Goal: Book appointment/travel/reservation

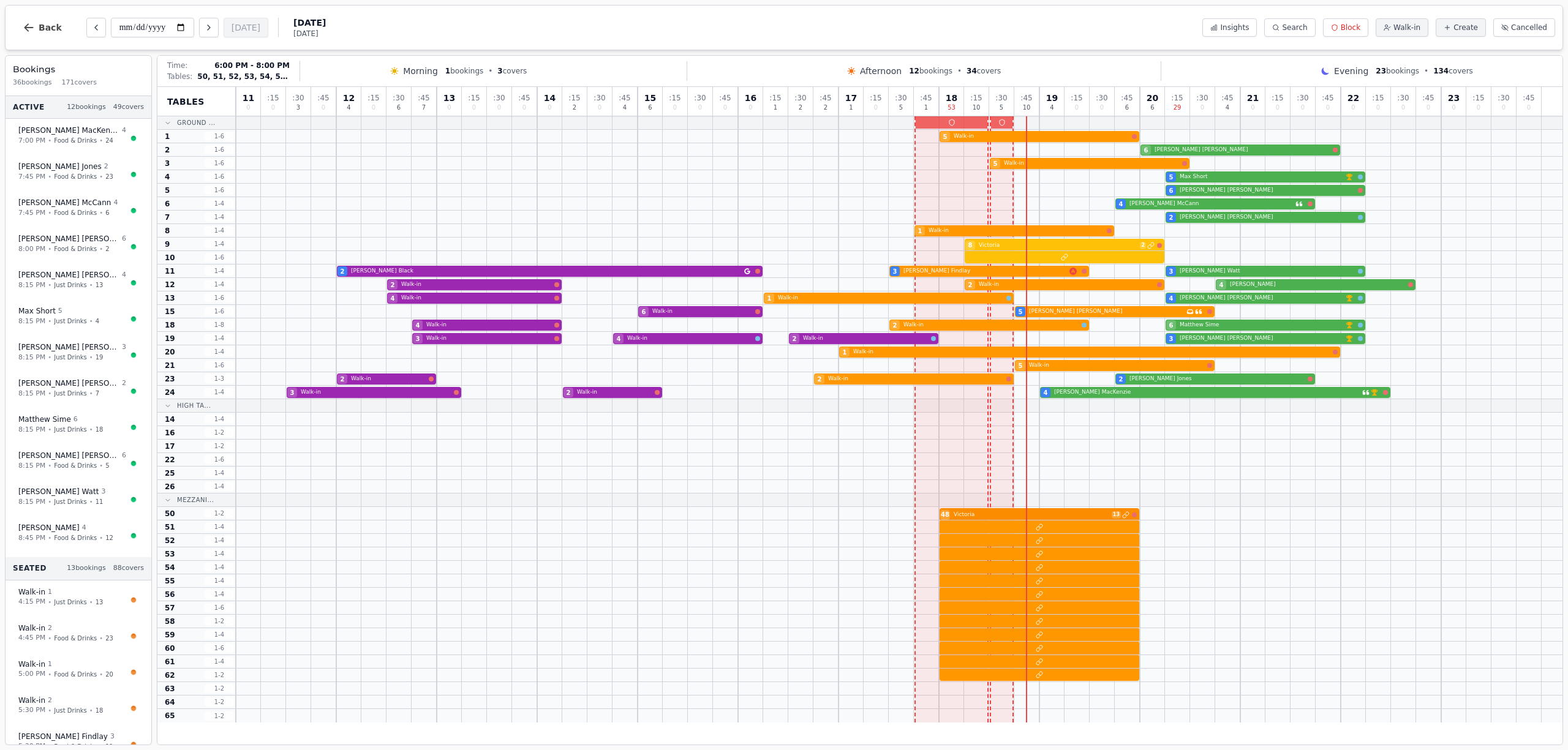
click at [1018, 519] on div "48 Victoria 13" at bounding box center [900, 514] width 1327 height 14
select select "****"
select select "******"
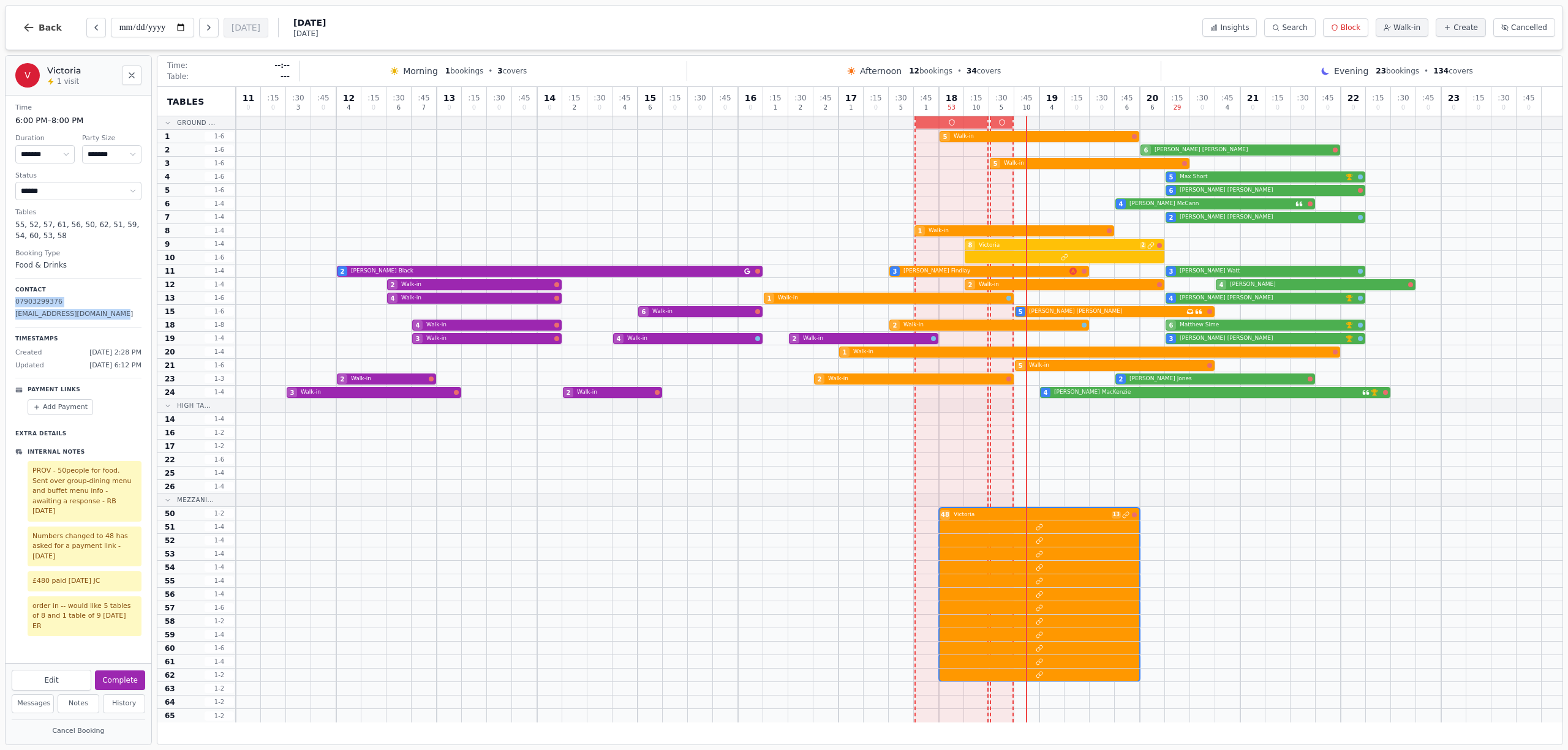
drag, startPoint x: 106, startPoint y: 312, endPoint x: 0, endPoint y: 300, distance: 106.7
click at [0, 300] on div "**********" at bounding box center [784, 375] width 1568 height 750
click at [122, 315] on p "[EMAIL_ADDRESS][DOMAIN_NAME]" at bounding box center [79, 314] width 126 height 11
drag, startPoint x: 51, startPoint y: 314, endPoint x: 11, endPoint y: 321, distance: 40.6
click at [11, 321] on div "Time 6:00 PM – 8:00 PM Duration ******* ******* ******* ****** ****** ****** **…" at bounding box center [79, 369] width 146 height 548
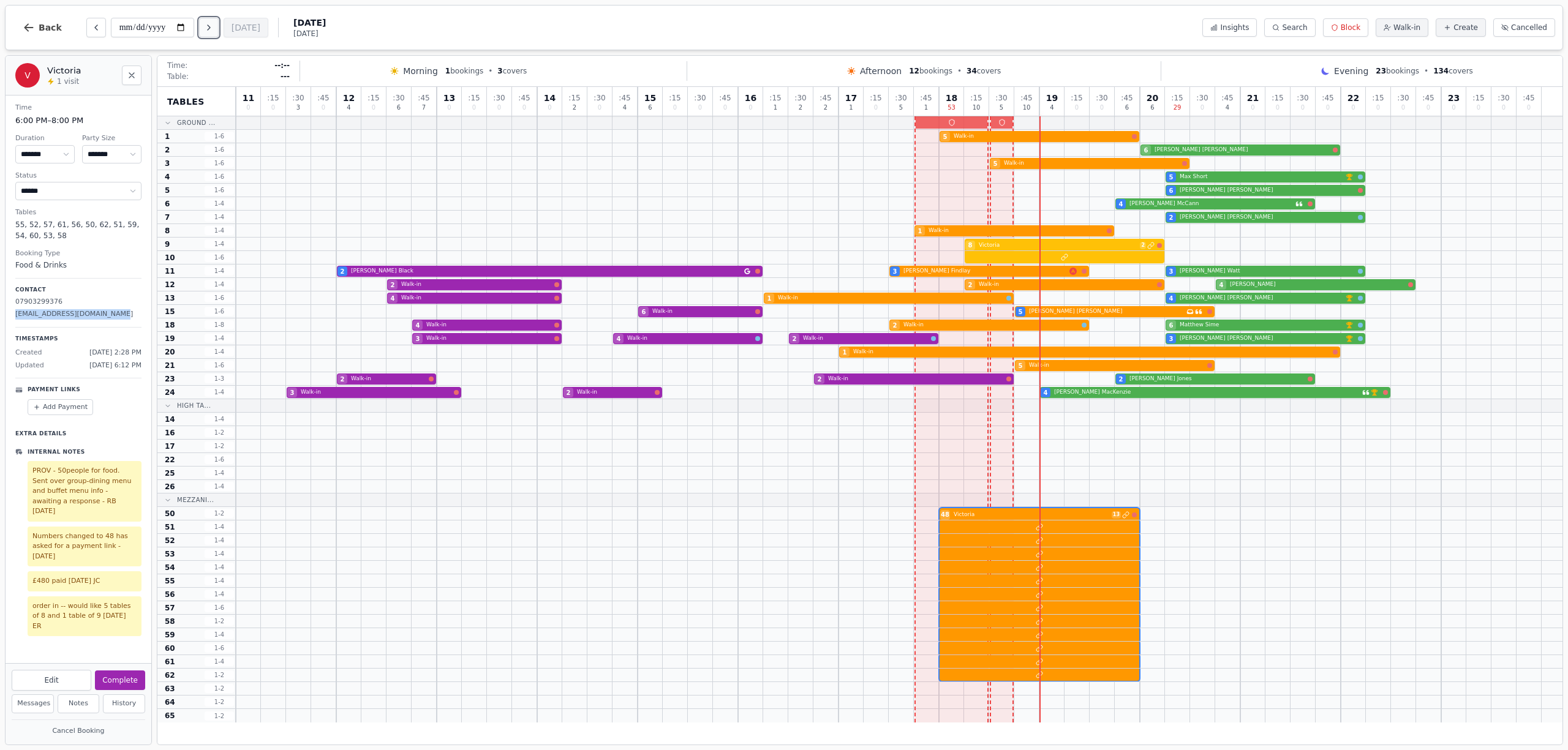
click at [202, 25] on button "Next day" at bounding box center [209, 28] width 20 height 20
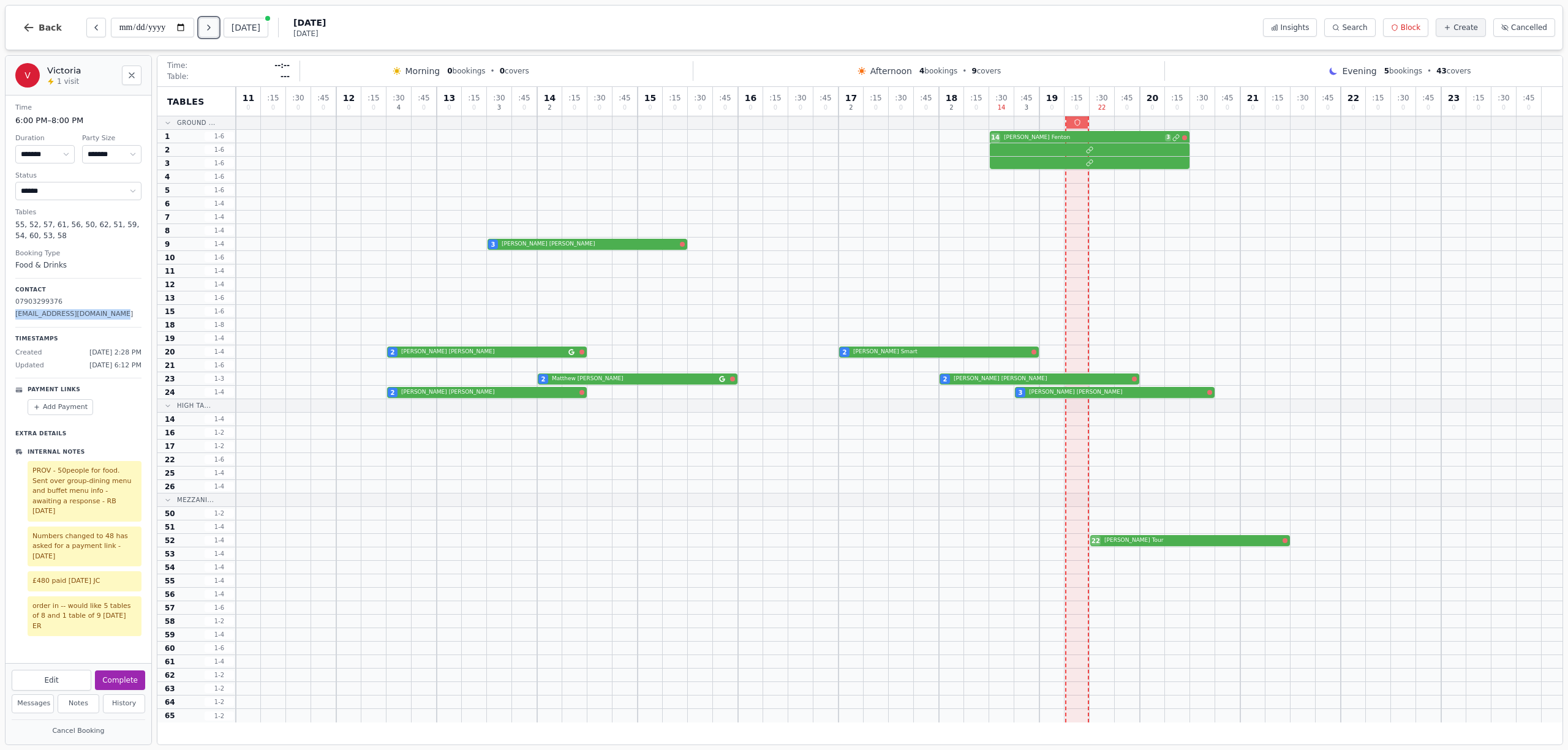
click at [202, 25] on button "Next day" at bounding box center [209, 28] width 20 height 20
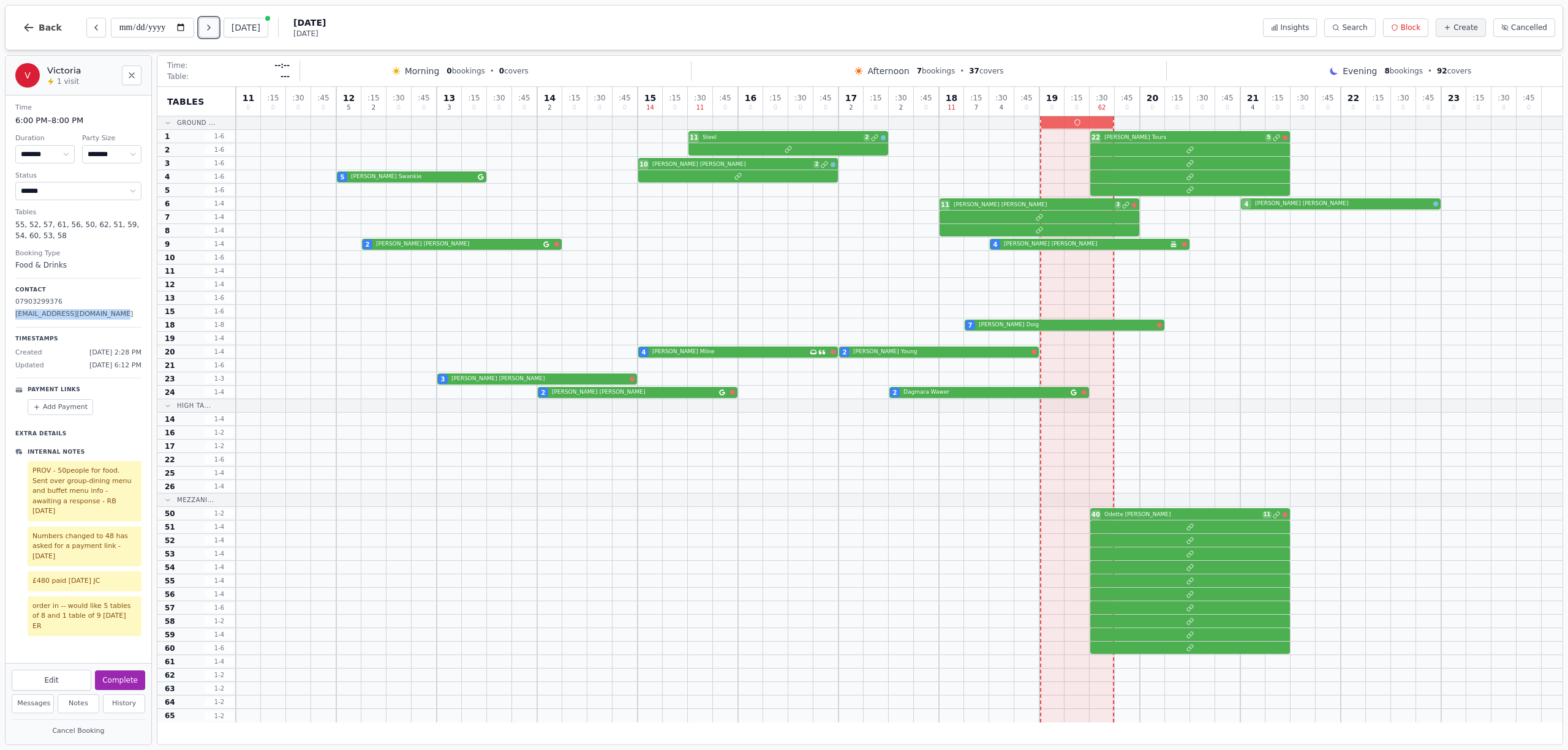
click at [206, 24] on icon "Next day" at bounding box center [209, 28] width 10 height 10
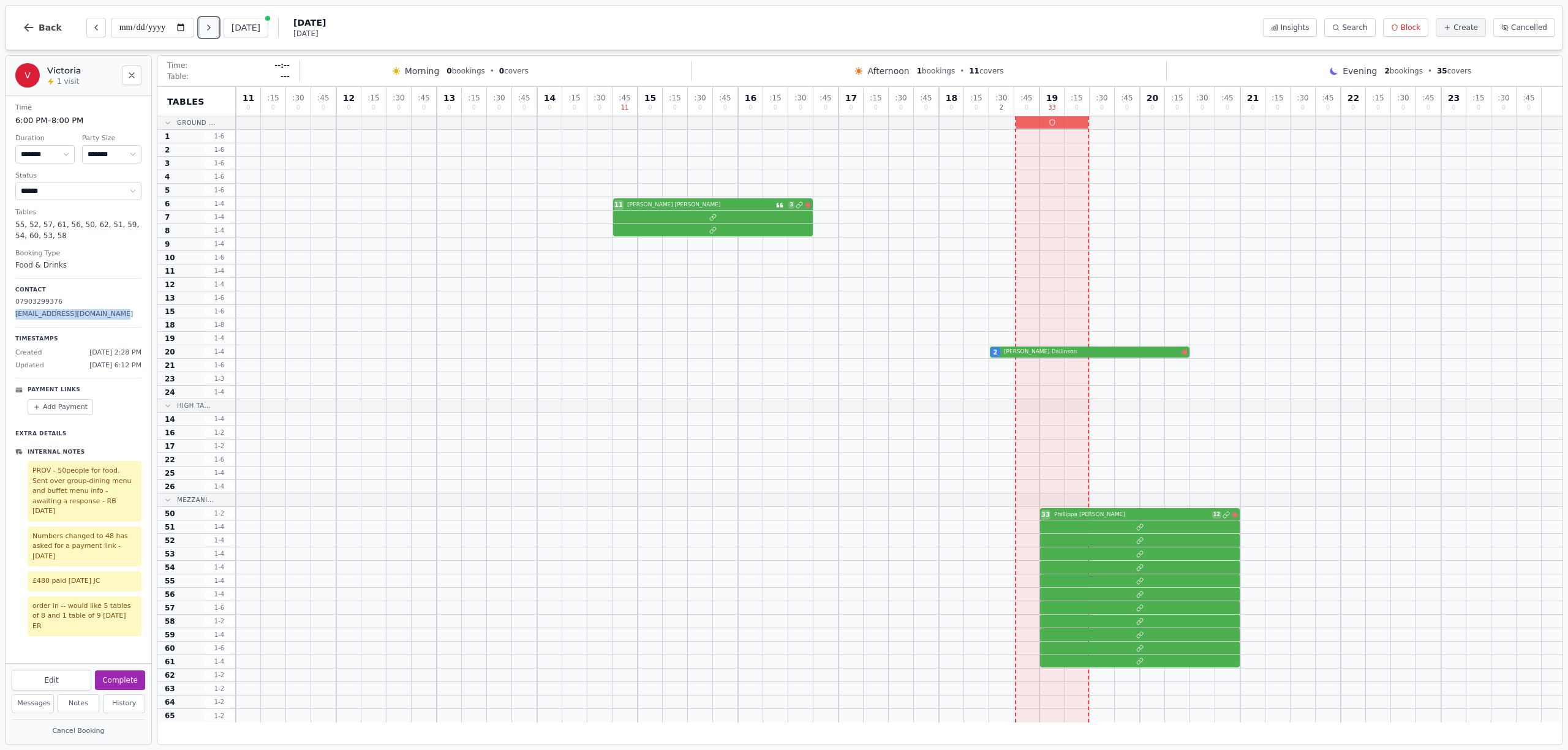
click at [214, 30] on icon "Next day" at bounding box center [209, 28] width 10 height 10
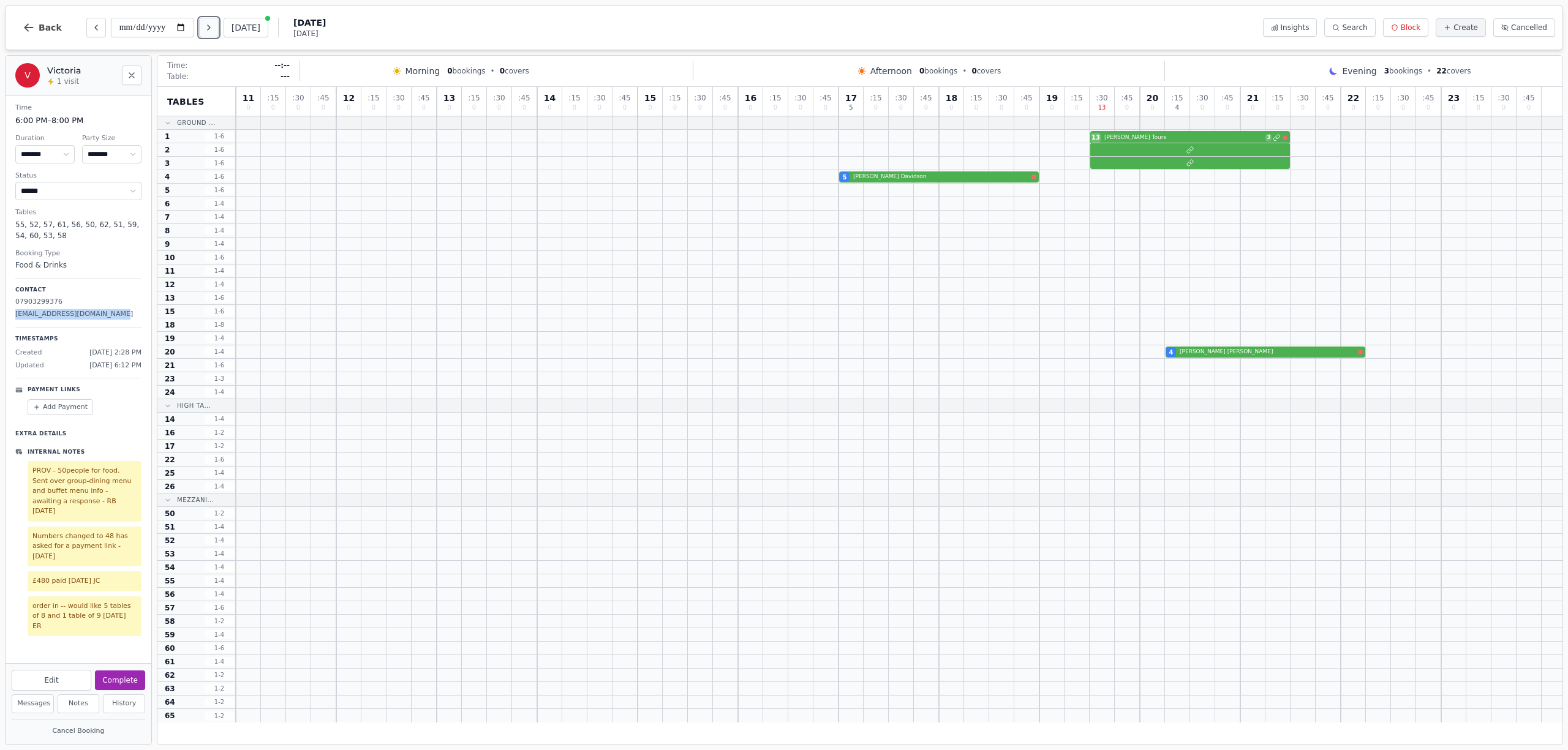
click at [213, 30] on icon "Next day" at bounding box center [209, 28] width 10 height 10
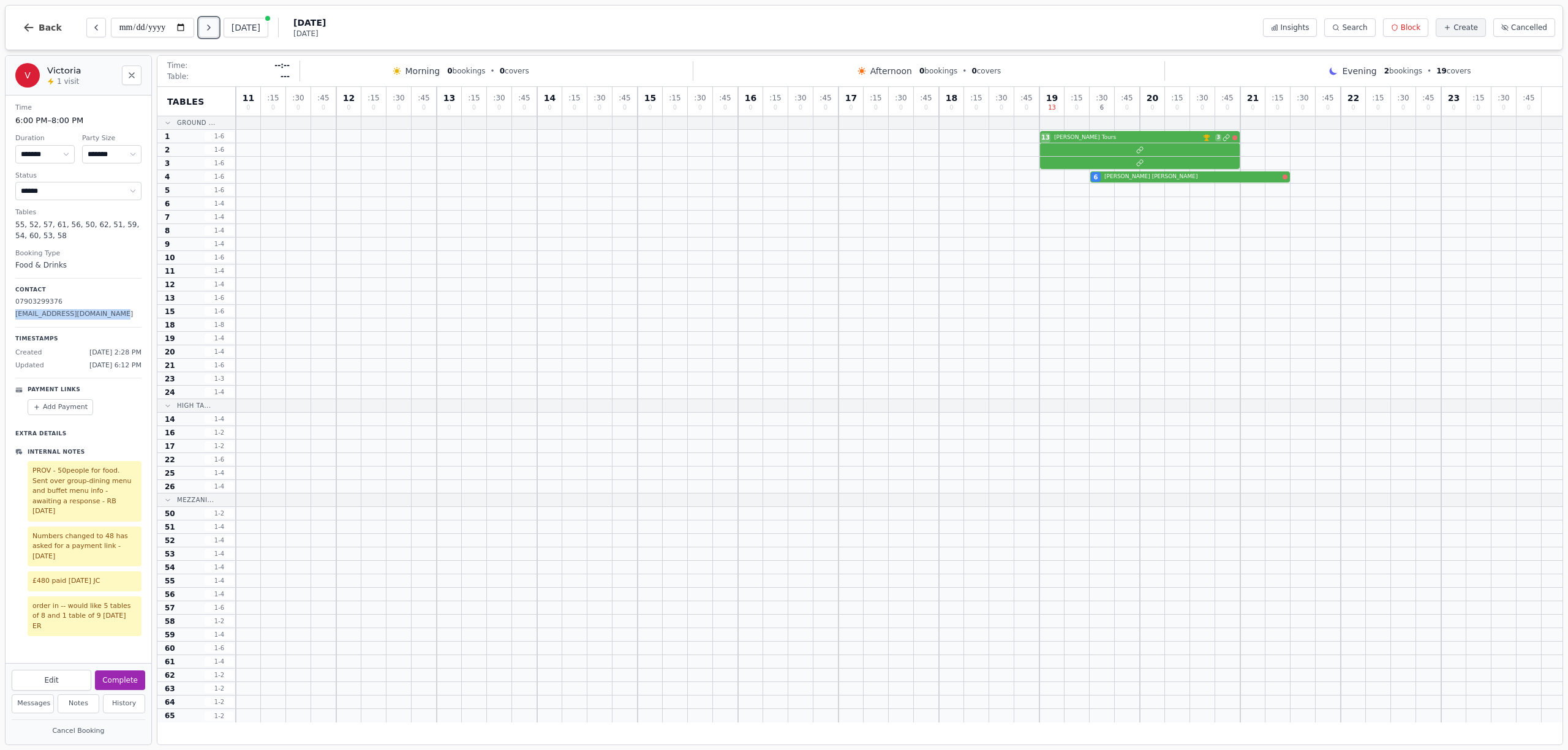
click at [214, 26] on icon "Next day" at bounding box center [209, 28] width 10 height 10
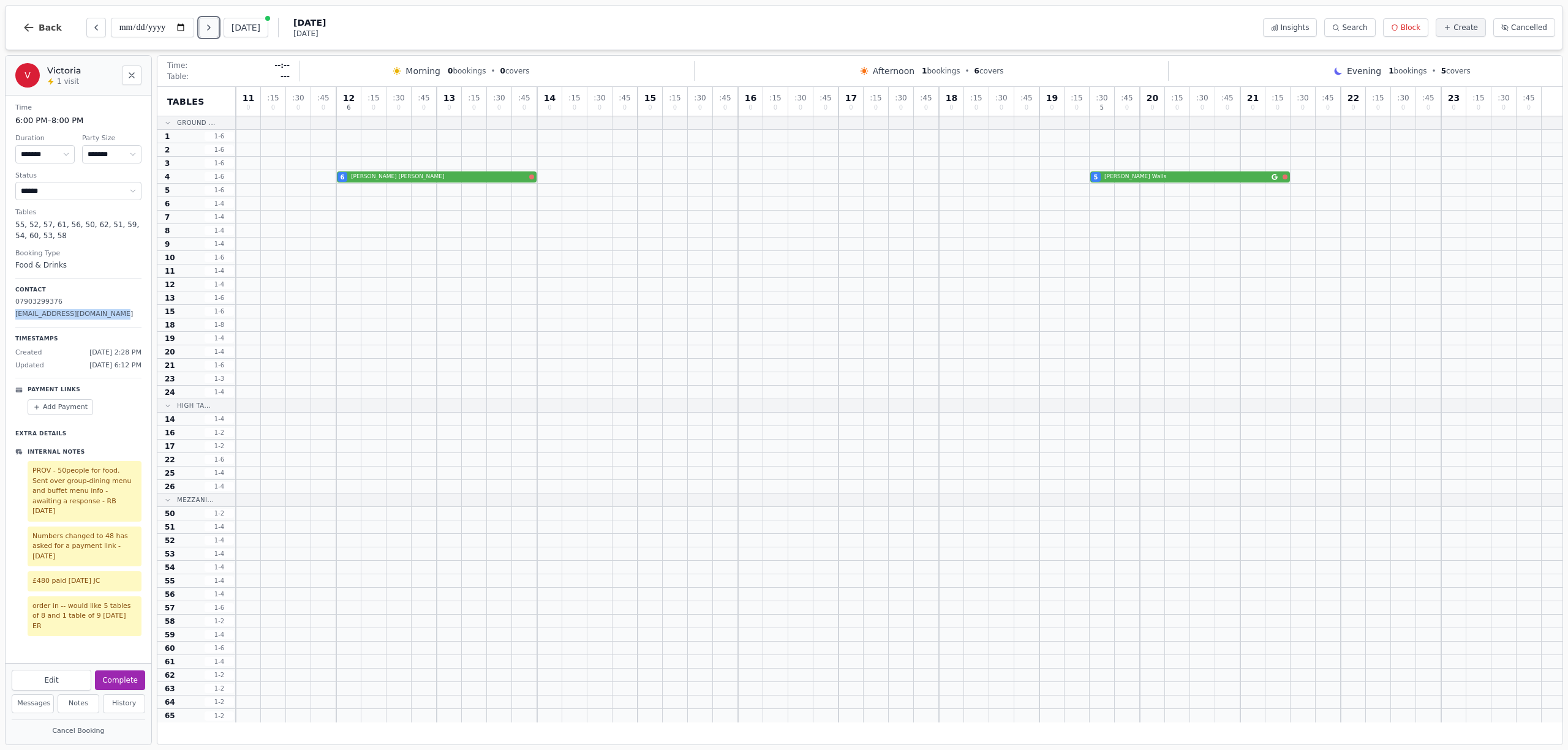
click at [214, 26] on icon "Next day" at bounding box center [209, 28] width 10 height 10
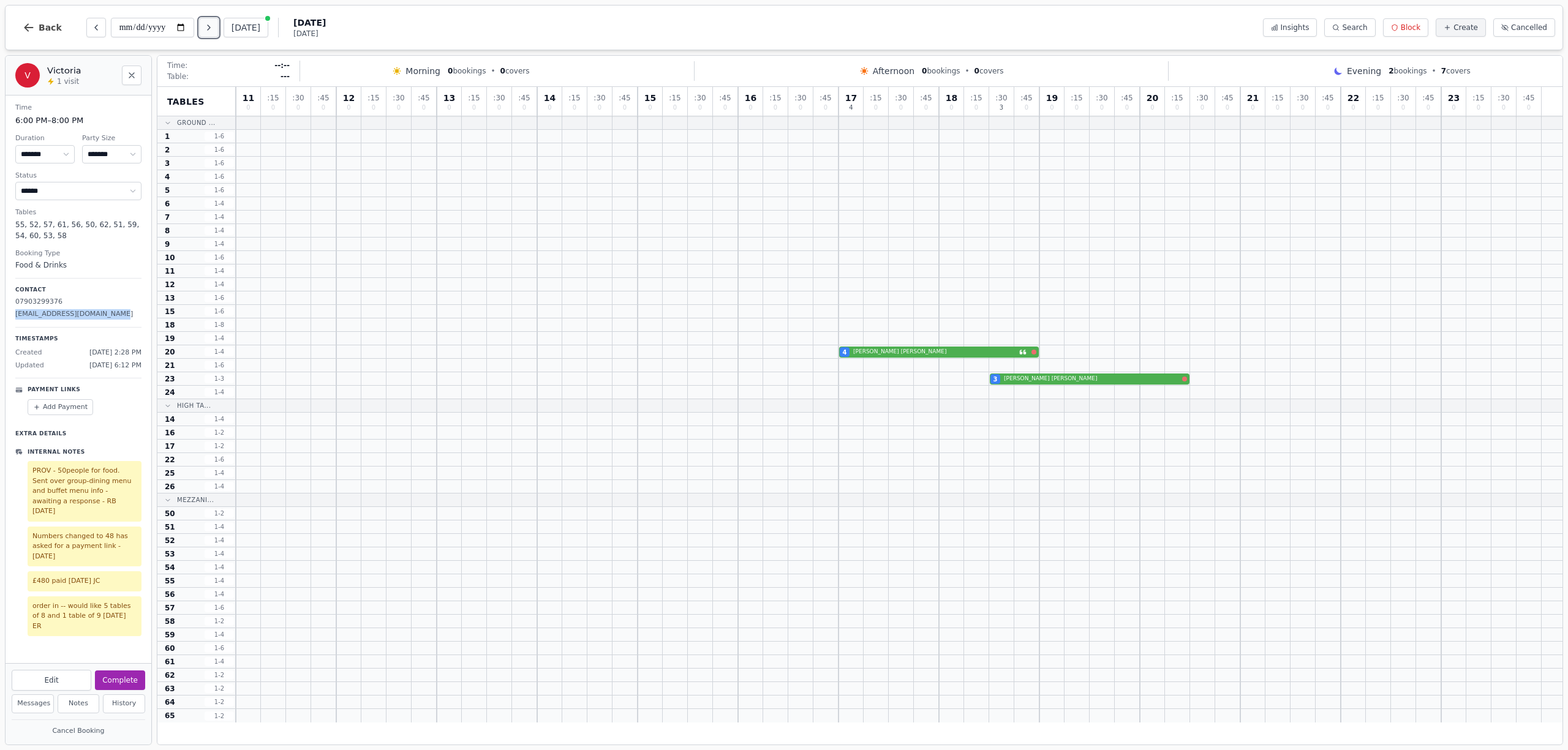
click at [214, 26] on icon "Next day" at bounding box center [209, 28] width 10 height 10
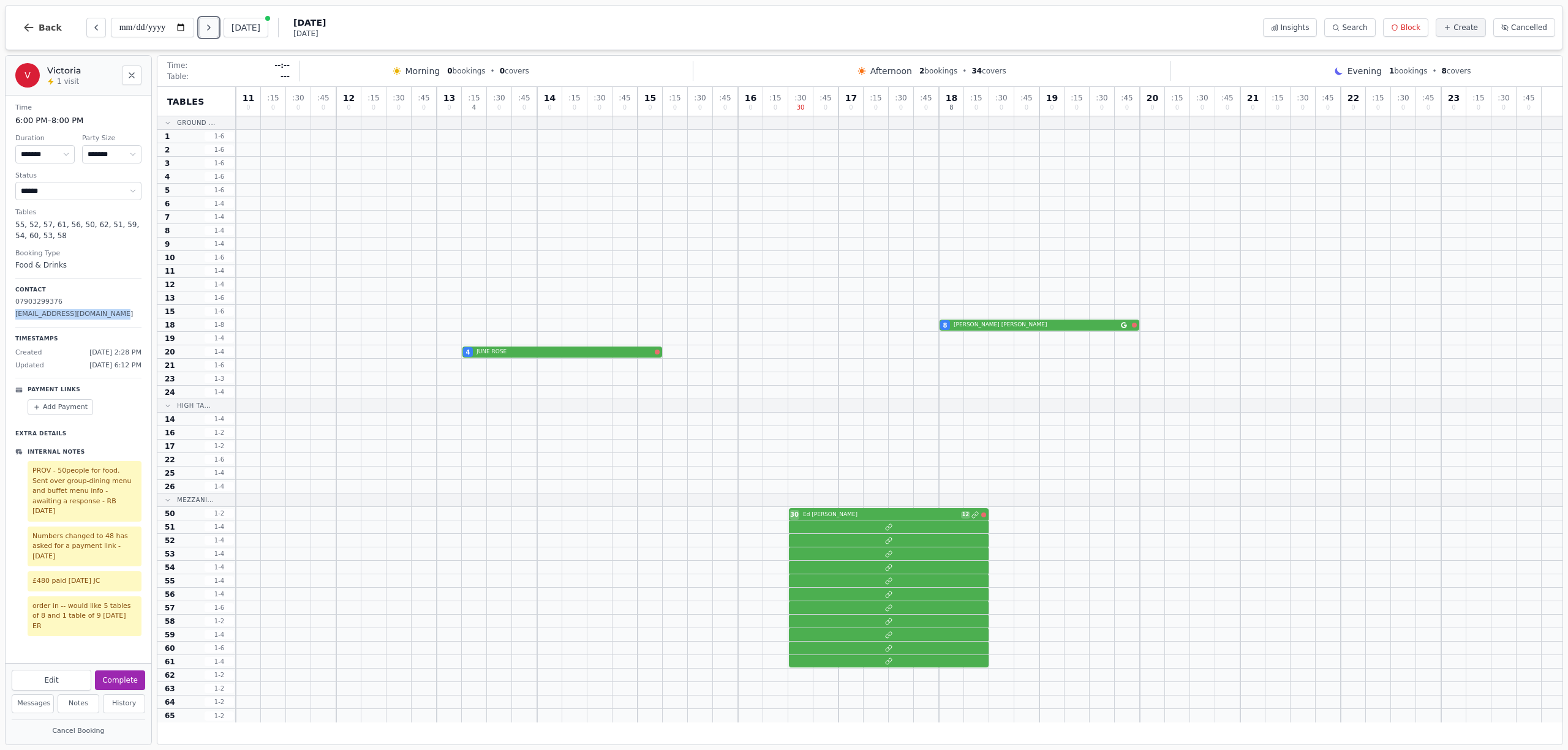
click at [214, 26] on icon "Next day" at bounding box center [209, 28] width 10 height 10
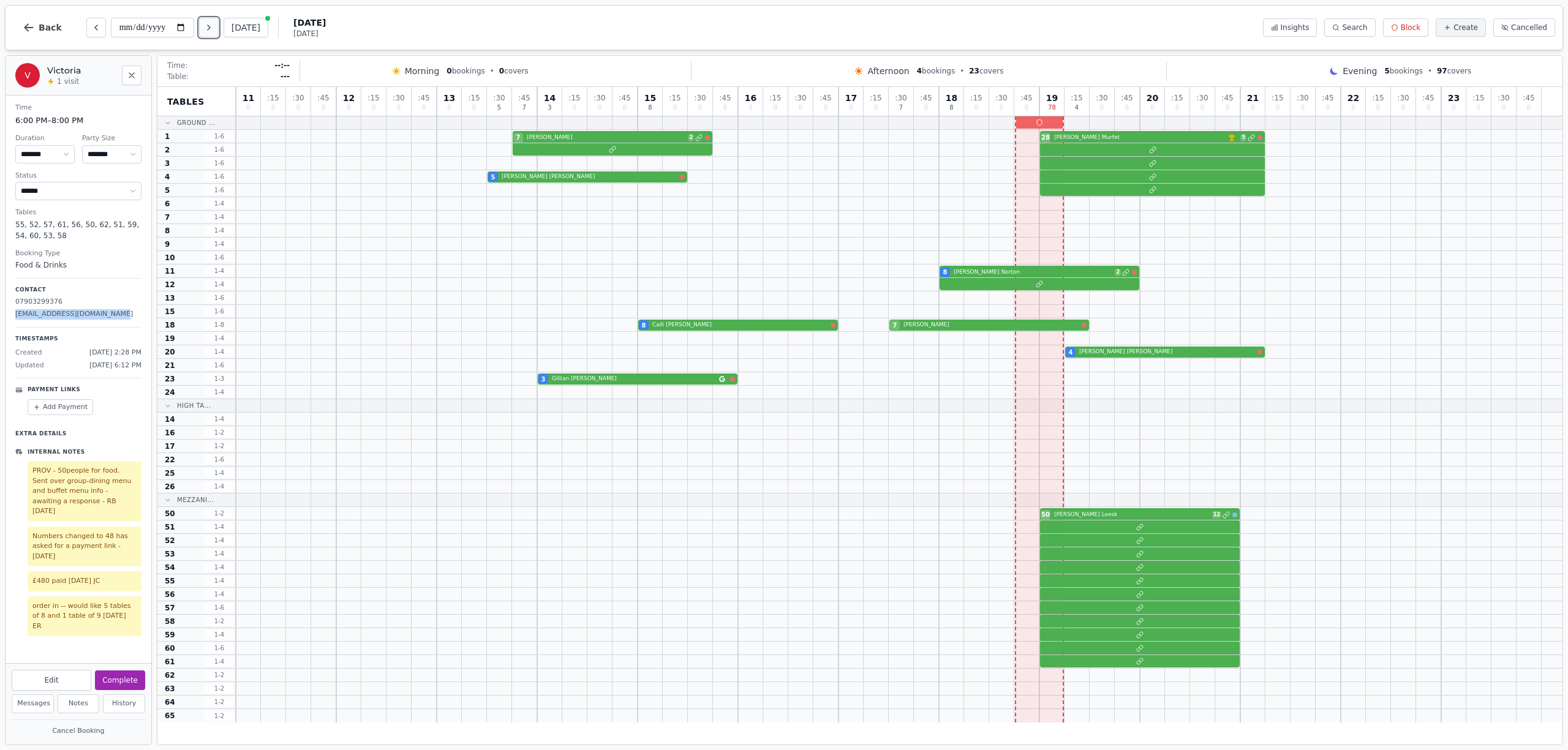
click at [214, 26] on icon "Next day" at bounding box center [209, 28] width 10 height 10
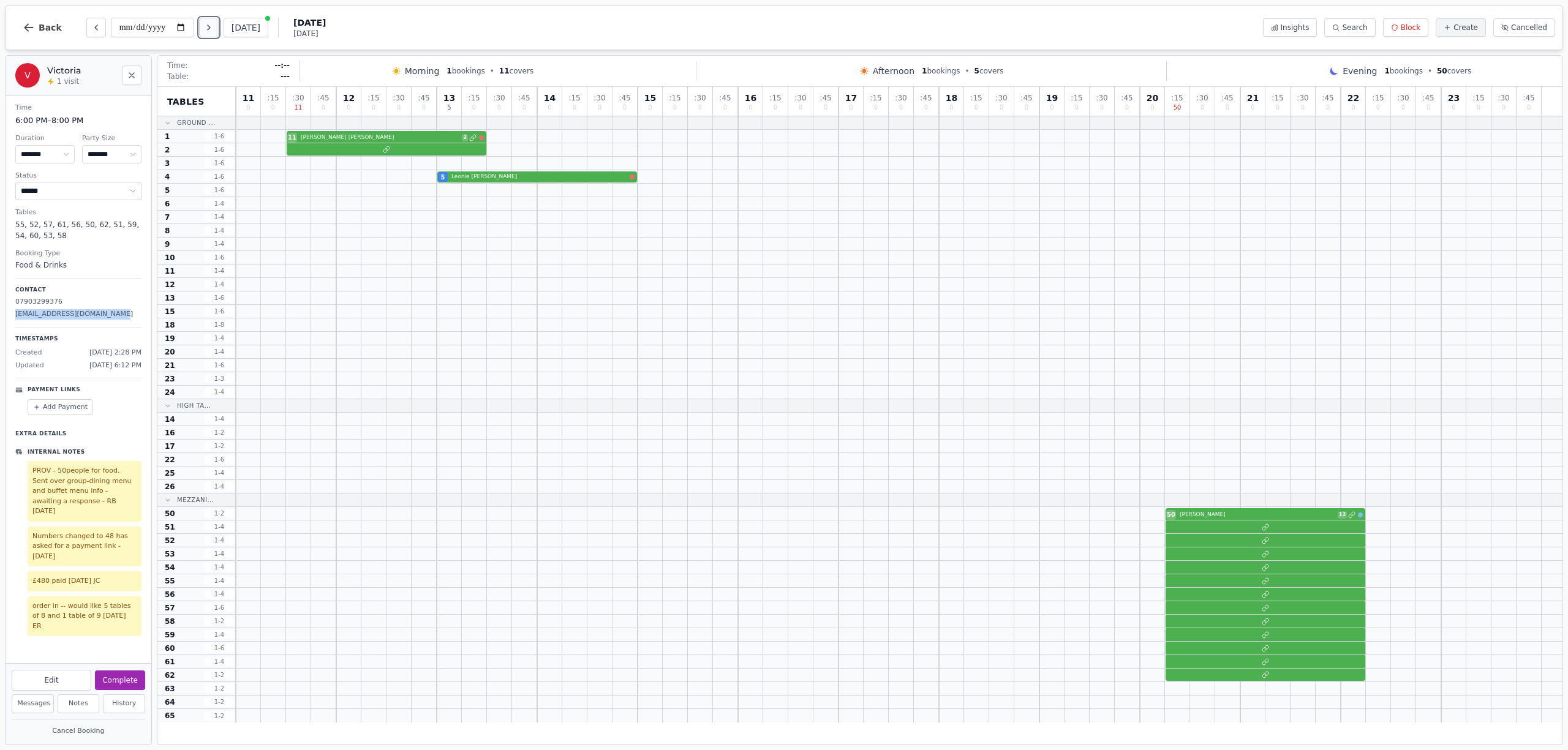
click at [214, 26] on icon "Next day" at bounding box center [209, 28] width 10 height 10
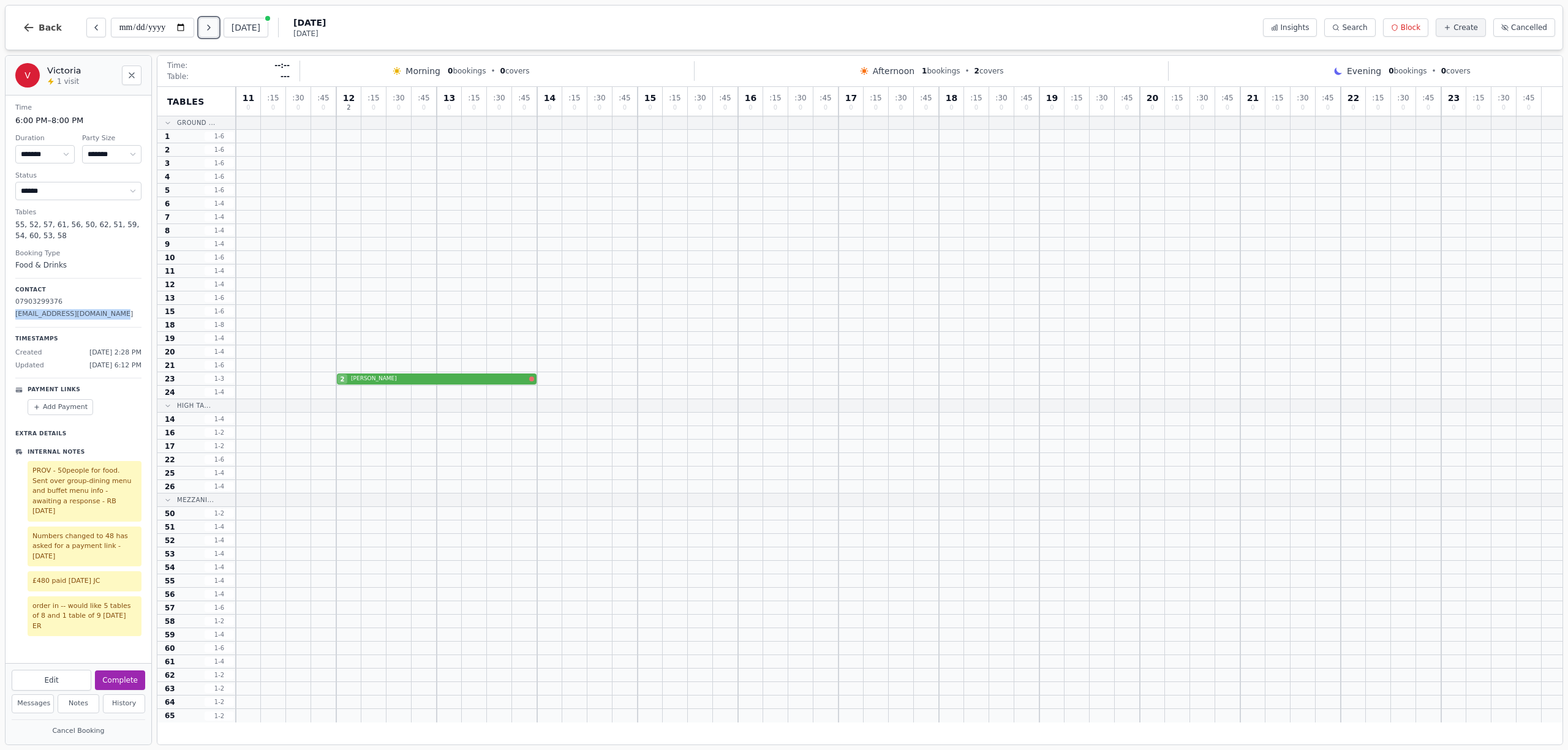
click at [214, 26] on icon "Next day" at bounding box center [209, 28] width 10 height 10
drag, startPoint x: 254, startPoint y: 31, endPoint x: 243, endPoint y: 30, distance: 11.0
click at [254, 31] on button "[DATE]" at bounding box center [245, 28] width 44 height 20
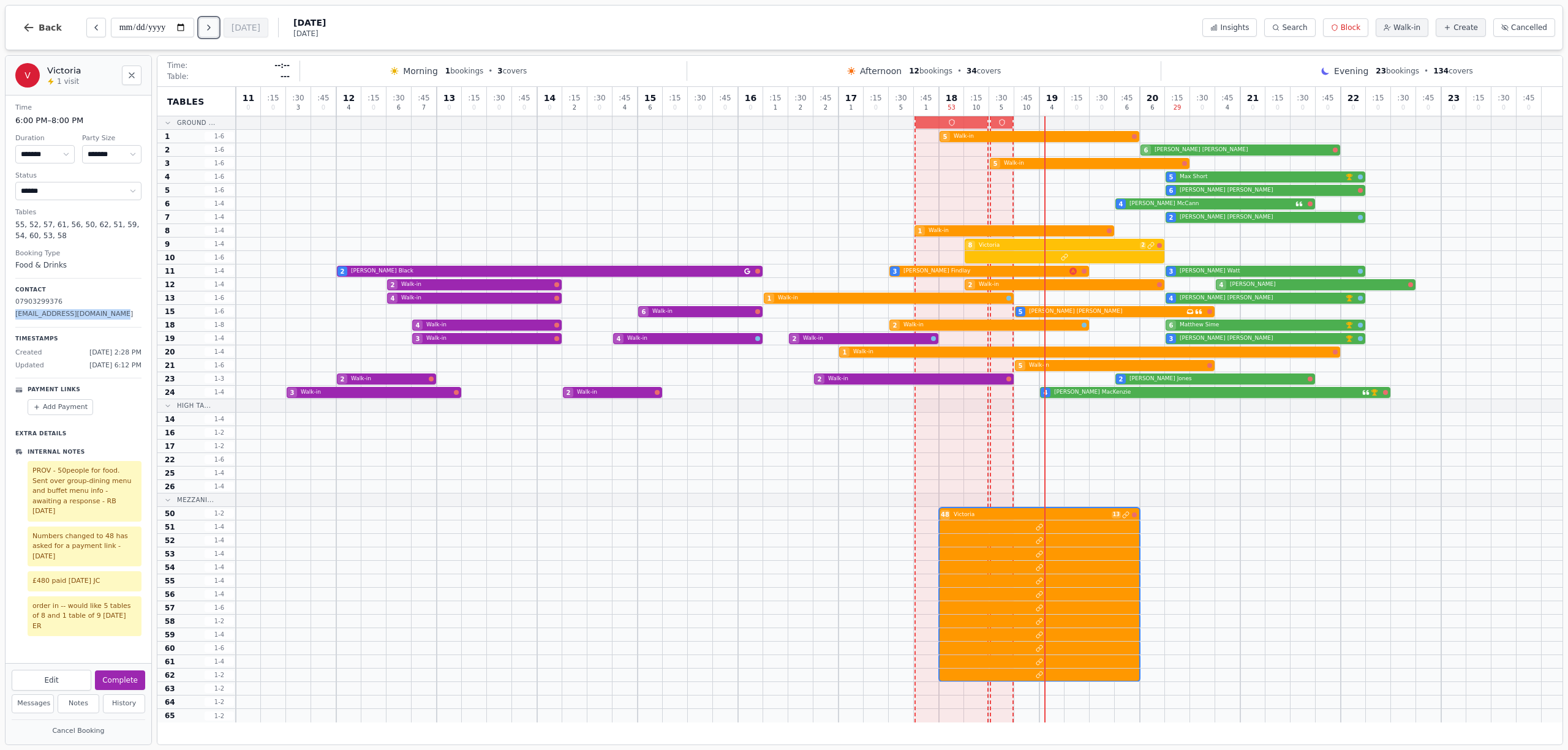
click at [211, 25] on icon "Next day" at bounding box center [209, 28] width 10 height 10
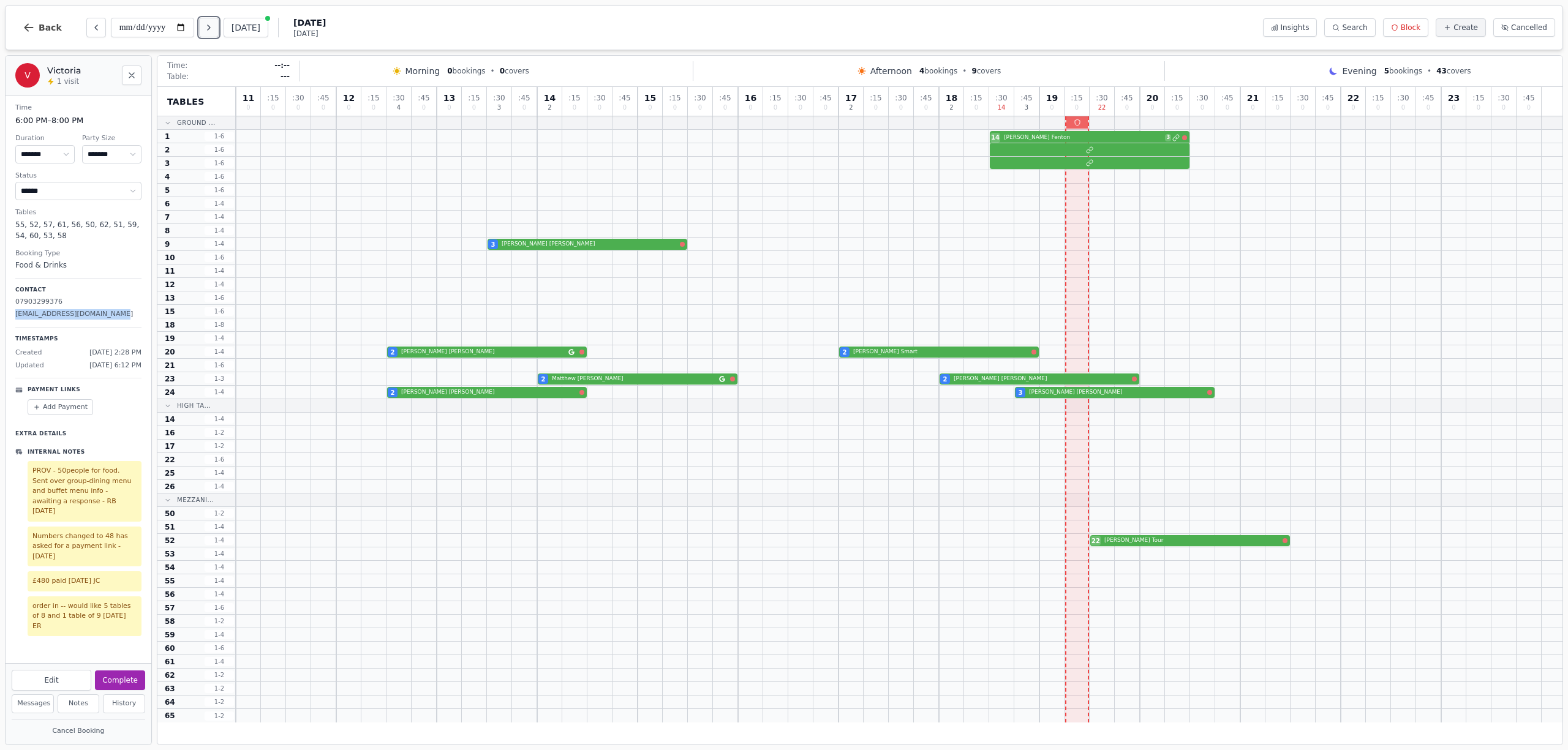
click at [211, 25] on icon "Next day" at bounding box center [209, 28] width 10 height 10
type input "**********"
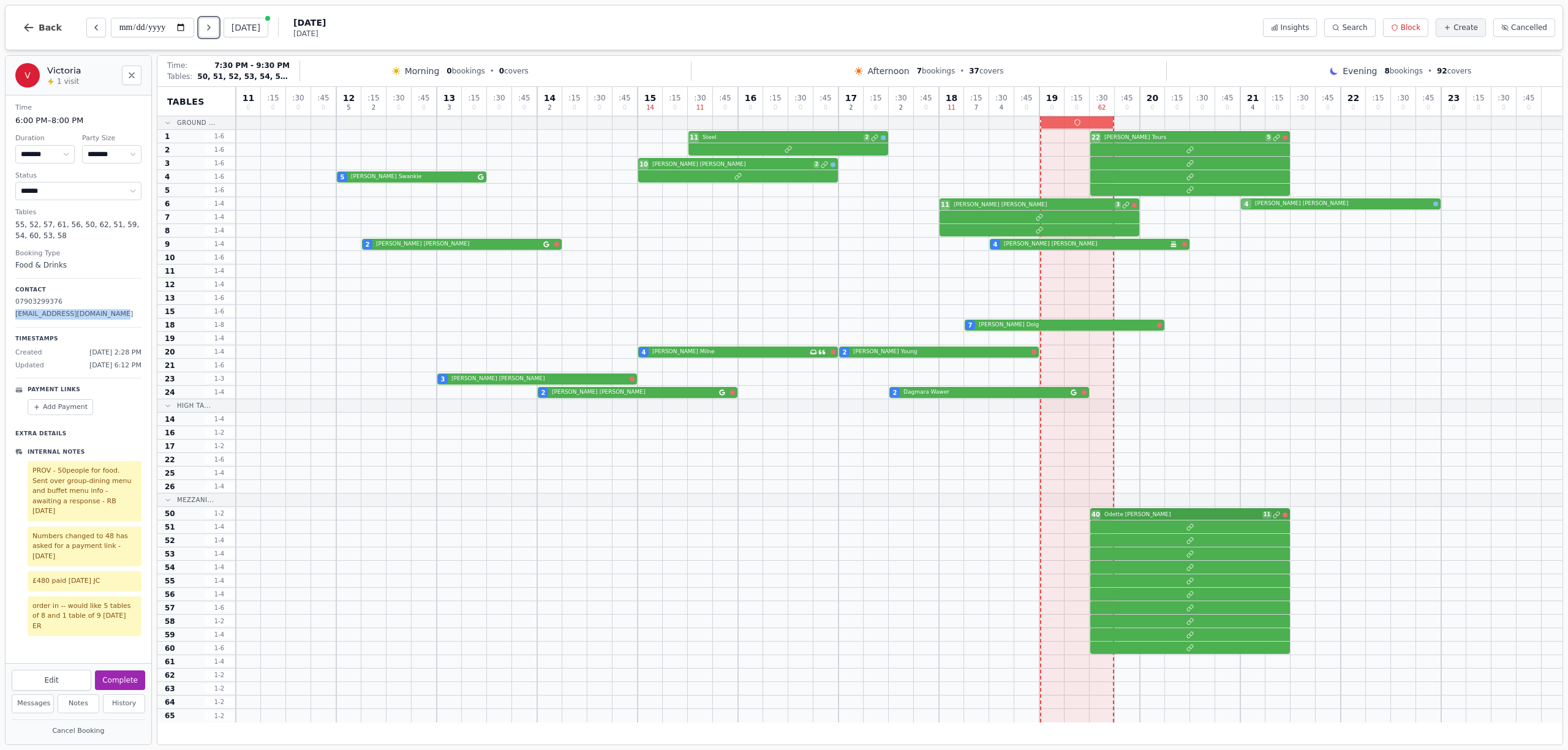
click at [1170, 520] on div "40 [PERSON_NAME] 11" at bounding box center [900, 514] width 1327 height 14
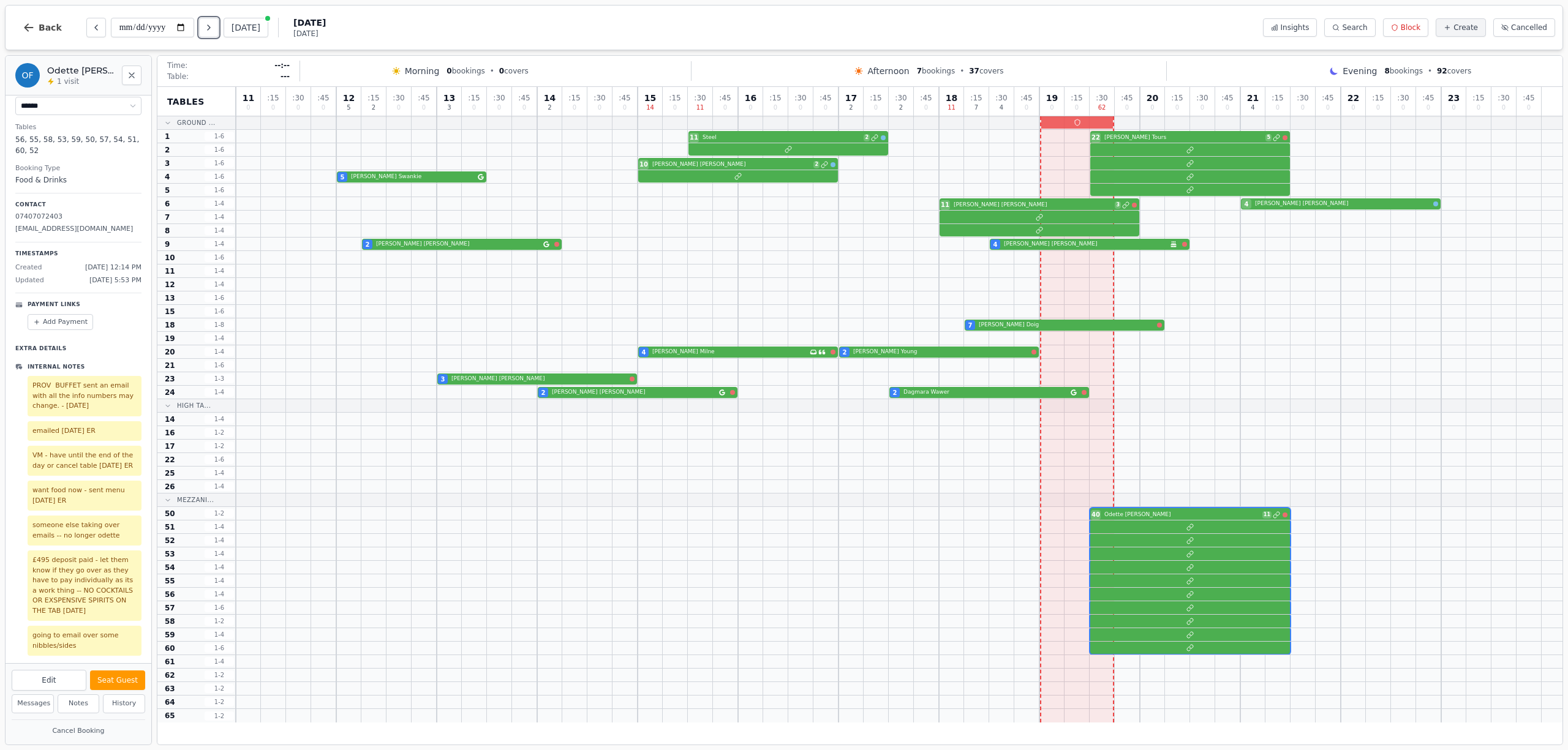
scroll to position [99, 0]
